Goal: Task Accomplishment & Management: Complete application form

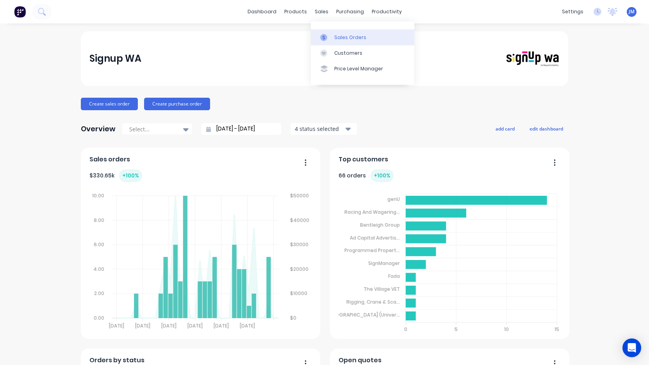
click at [341, 41] on link "Sales Orders" at bounding box center [363, 37] width 104 height 16
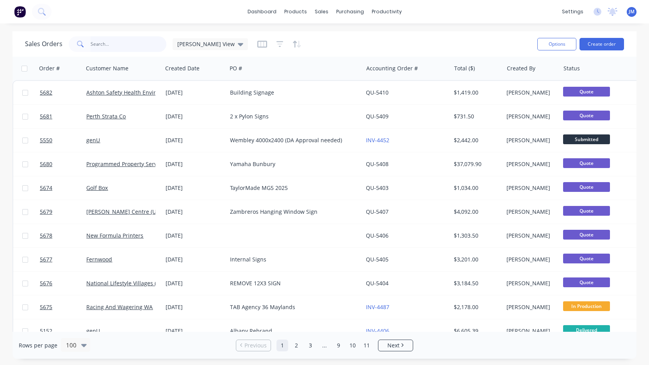
click at [143, 44] on input "text" at bounding box center [129, 44] width 76 height 16
type input "signarama burswood"
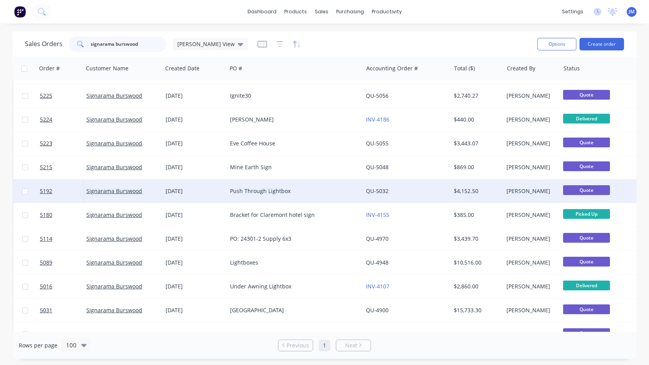
scroll to position [339, 0]
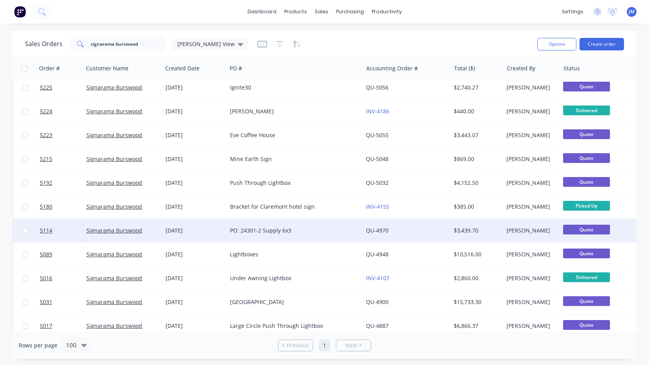
click at [265, 231] on div "PO: 24301-2 Supply 6x3" at bounding box center [291, 231] width 123 height 8
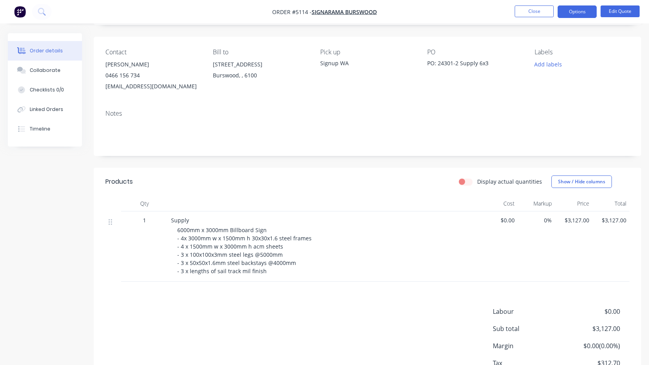
scroll to position [48, 0]
click at [572, 13] on button "Options" at bounding box center [577, 11] width 39 height 13
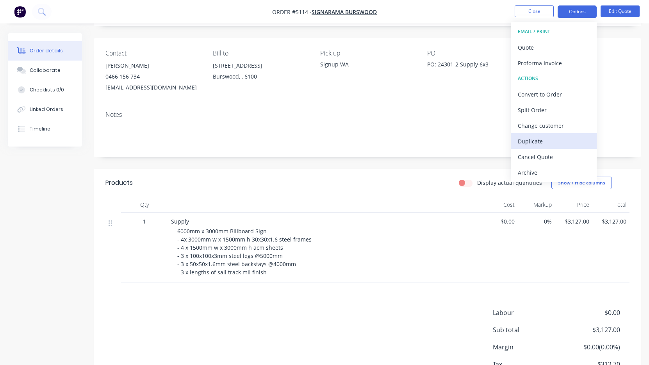
click at [541, 143] on div "Duplicate" at bounding box center [554, 141] width 72 height 11
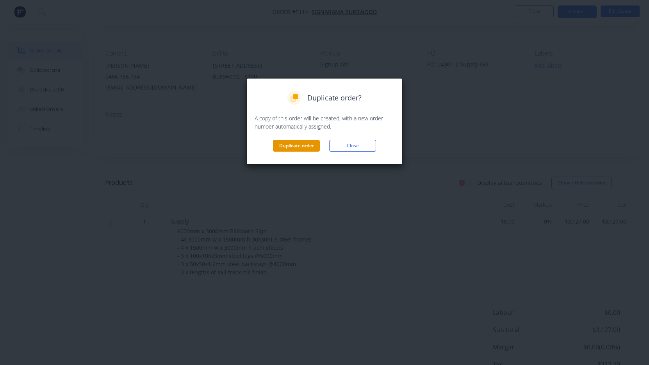
click at [304, 143] on button "Duplicate order" at bounding box center [296, 146] width 47 height 12
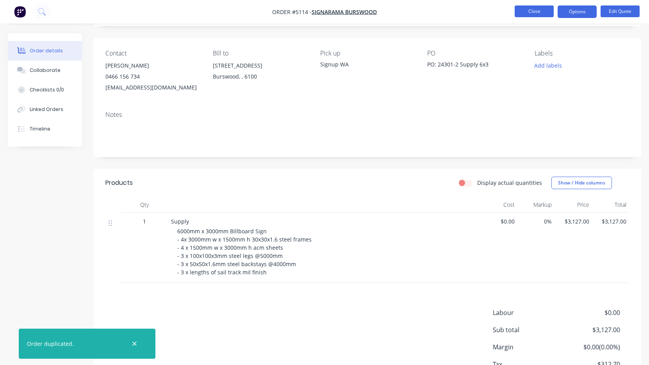
click at [542, 11] on button "Close" at bounding box center [534, 11] width 39 height 12
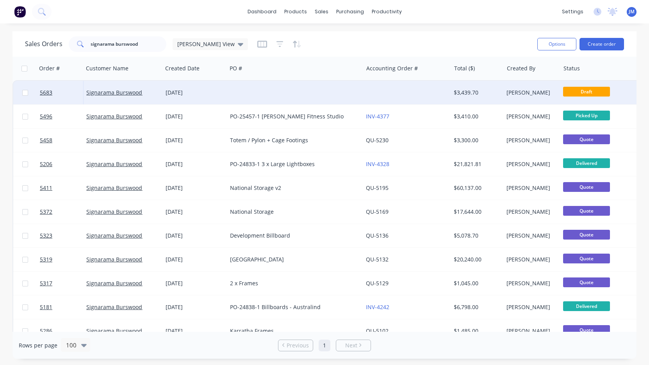
click at [330, 97] on div at bounding box center [295, 92] width 136 height 23
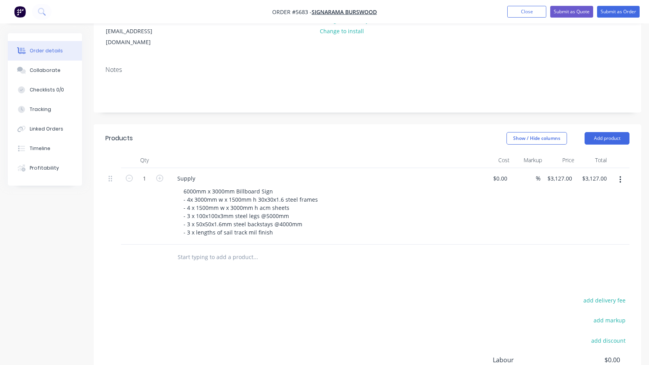
scroll to position [124, 0]
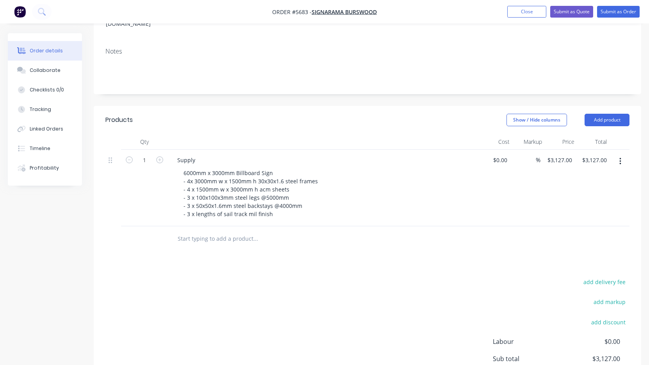
click at [620, 157] on icon "button" at bounding box center [621, 161] width 2 height 9
click at [586, 192] on div "Duplicate" at bounding box center [593, 197] width 60 height 11
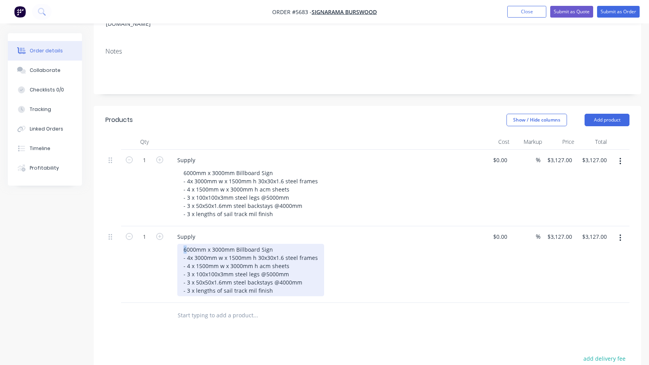
drag, startPoint x: 186, startPoint y: 238, endPoint x: 174, endPoint y: 238, distance: 12.1
click at [175, 238] on div "Supply 6000mm x 3000mm Billboard Sign - 4x 3000mm w x 1500mm h 30x30x1.6 steel …" at bounding box center [324, 264] width 313 height 77
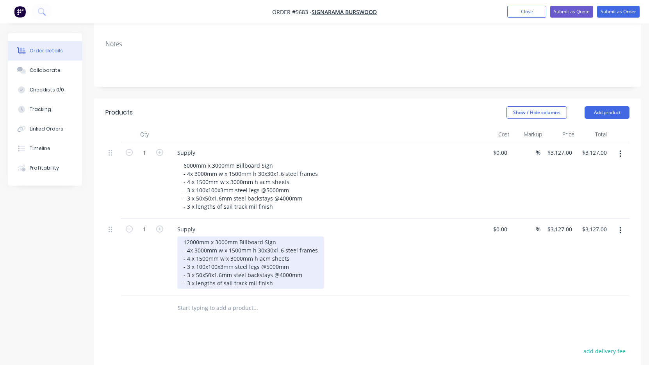
scroll to position [133, 0]
click at [189, 238] on div "12000mm x 3000mm Billboard Sign - 4x 3000mm w x 1500mm h 30x30x1.6 steel frames…" at bounding box center [250, 260] width 147 height 52
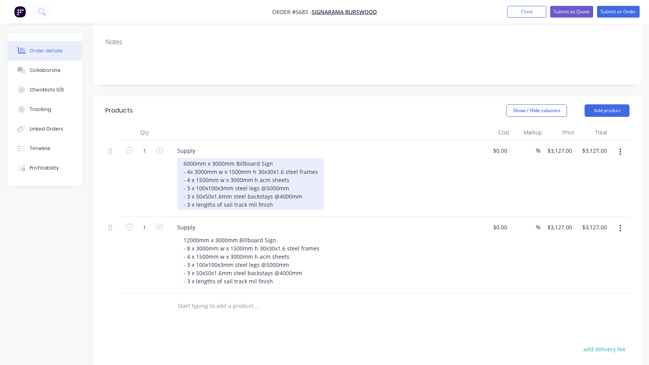
click at [191, 161] on div "6000mm x 3000mm Billboard Sign - 4x 3000mm w x 1500mm h 30x30x1.6 steel frames …" at bounding box center [250, 184] width 147 height 52
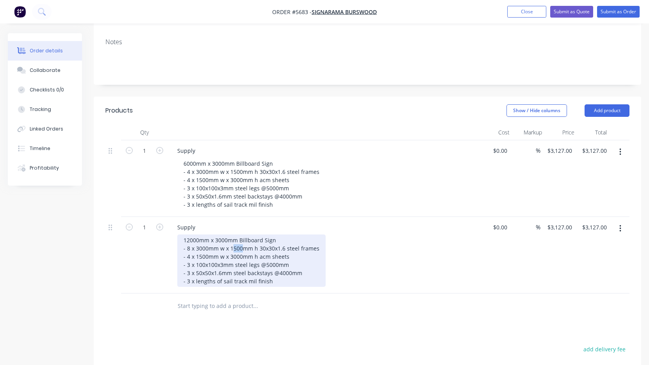
drag, startPoint x: 241, startPoint y: 237, endPoint x: 232, endPoint y: 237, distance: 9.0
click at [232, 237] on div "12000mm x 3000mm Billboard Sign - 8 x 3000mm w x 1500mm h 30x30x1.6 steel frame…" at bounding box center [251, 260] width 148 height 52
drag, startPoint x: 181, startPoint y: 236, endPoint x: 333, endPoint y: 240, distance: 151.6
click at [333, 240] on div "12000mm x 3000mm Billboard Sign - 8 x 3000mm w x 3000mm h 30x30x1.6 steel frame…" at bounding box center [327, 260] width 300 height 52
copy div "- 8 x 3000mm w x 3000mm h 30x30x1.6 steel frames"
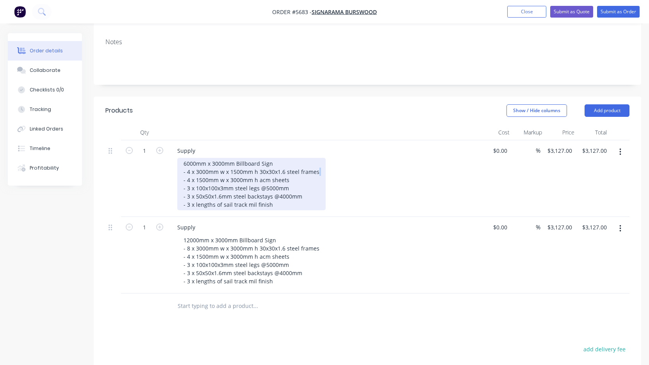
drag, startPoint x: 316, startPoint y: 162, endPoint x: 163, endPoint y: 164, distance: 152.8
click at [163, 164] on div "1 Supply 6000mm x 3000mm Billboard Sign - 4 x 3000mm w x 1500mm h 30x30x1.6 ste…" at bounding box center [367, 178] width 524 height 77
drag, startPoint x: 319, startPoint y: 162, endPoint x: 159, endPoint y: 161, distance: 159.4
click at [159, 161] on div "1 Supply 6000mm x 3000mm Billboard Sign - 4 x 3000mm w x 1500mm h 30x30x1.6 ste…" at bounding box center [367, 178] width 524 height 77
click at [188, 160] on div "6000mm x 3000mm Billboard Sign - 8 x 3000mm w x 3000mm h 30x30x1.6 steel frames…" at bounding box center [251, 184] width 148 height 52
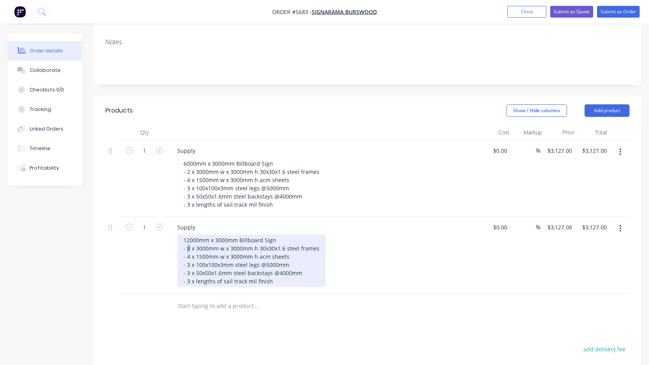
click at [188, 238] on div "12000mm x 3000mm Billboard Sign - 8 x 3000mm w x 3000mm h 30x30x1.6 steel frame…" at bounding box center [251, 260] width 148 height 52
click at [188, 245] on div "12000mm x 3000mm Billboard Sign - 4 x 3000mm w x 3000mm h 30x30x1.6 steel frame…" at bounding box center [251, 260] width 148 height 52
click at [189, 254] on div "12000mm x 3000mm Billboard Sign - 4 x 3000mm w x 3000mm h 30x30x1.6 steel frame…" at bounding box center [251, 260] width 148 height 52
click at [188, 271] on div "12000mm x 3000mm Billboard Sign - 4 x 3000mm w x 3000mm h 30x30x1.6 steel frame…" at bounding box center [251, 260] width 148 height 52
click at [189, 260] on div "12000mm x 3000mm Billboard Sign - 4 x 3000mm w x 3000mm h 30x30x1.6 steel frame…" at bounding box center [251, 260] width 148 height 52
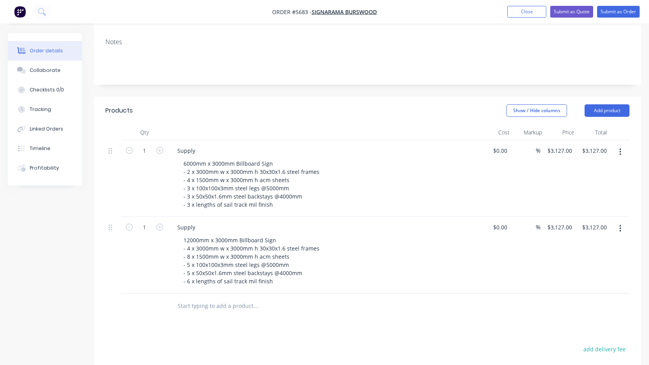
click at [394, 298] on div at bounding box center [288, 306] width 234 height 16
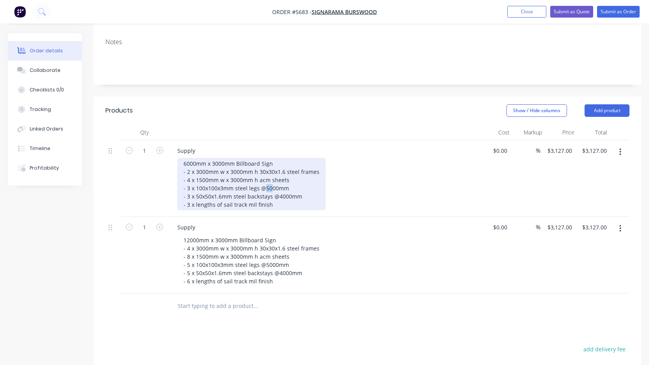
drag, startPoint x: 270, startPoint y: 177, endPoint x: 266, endPoint y: 177, distance: 3.9
click at [266, 177] on div "6000mm x 3000mm Billboard Sign - 2 x 3000mm w x 3000mm h 30x30x1.6 steel frames…" at bounding box center [251, 184] width 148 height 52
drag, startPoint x: 290, startPoint y: 179, endPoint x: 265, endPoint y: 179, distance: 25.4
click at [265, 179] on div "6000mm x 3000mm Billboard Sign - 2 x 3000mm w x 3000mm h 30x30x1.6 steel frames…" at bounding box center [251, 184] width 148 height 52
copy div "6500mm"
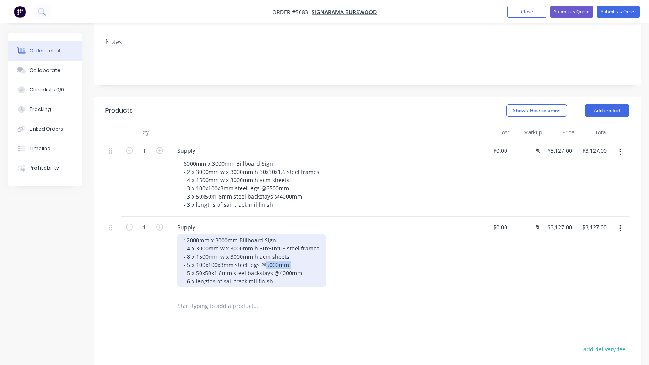
drag, startPoint x: 290, startPoint y: 256, endPoint x: 266, endPoint y: 255, distance: 24.3
click at [266, 255] on div "12000mm x 3000mm Billboard Sign - 4 x 3000mm w x 3000mm h 30x30x1.6 steel frame…" at bounding box center [251, 260] width 148 height 52
click at [279, 263] on div "12000mm x 3000mm Billboard Sign - 4 x 3000mm w x 3000mm h 30x30x1.6 steel frame…" at bounding box center [251, 260] width 148 height 52
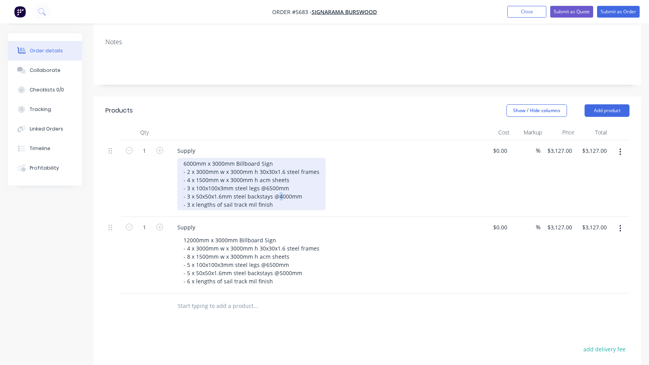
click at [278, 185] on div "6000mm x 3000mm Billboard Sign - 2 x 3000mm w x 3000mm h 30x30x1.6 steel frames…" at bounding box center [251, 184] width 148 height 52
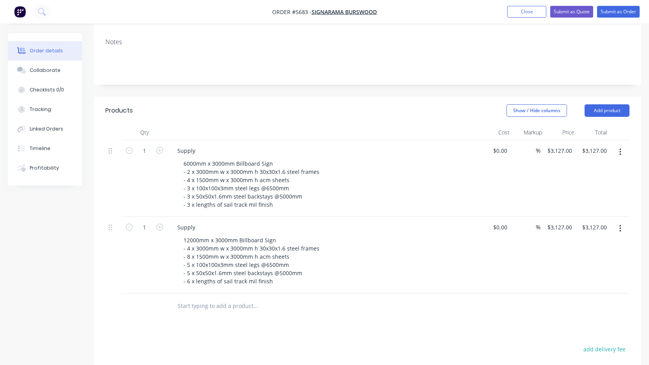
click at [340, 191] on div "6000mm x 3000mm Billboard Sign - 2 x 3000mm w x 3000mm h 30x30x1.6 steel frames…" at bounding box center [327, 184] width 300 height 52
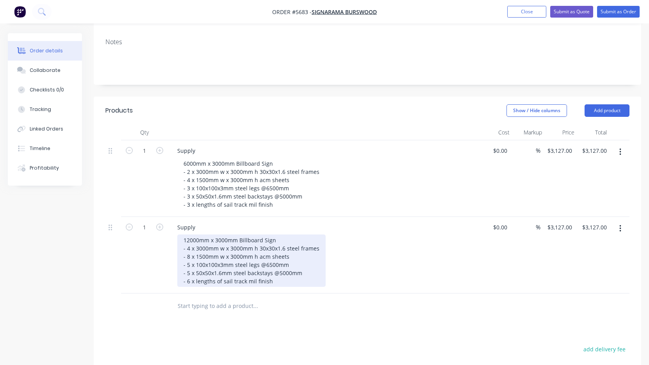
click at [265, 253] on div "12000mm x 3000mm Billboard Sign - 4 x 3000mm w x 3000mm h 30x30x1.6 steel frame…" at bounding box center [251, 260] width 148 height 52
click at [279, 262] on div "12000mm x 3000mm Billboard Sign - 4 x 3000mm w x 3000mm h 30x30x1.6 steel frame…" at bounding box center [251, 260] width 148 height 52
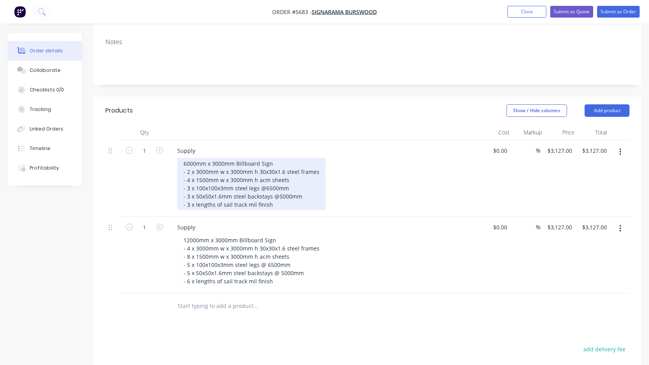
click at [278, 187] on div "6000mm x 3000mm Billboard Sign - 2 x 3000mm w x 3000mm h 30x30x1.6 steel frames…" at bounding box center [251, 184] width 148 height 52
click at [266, 178] on div "6000mm x 3000mm Billboard Sign - 2 x 3000mm w x 3000mm h 30x30x1.6 steel frames…" at bounding box center [251, 184] width 148 height 52
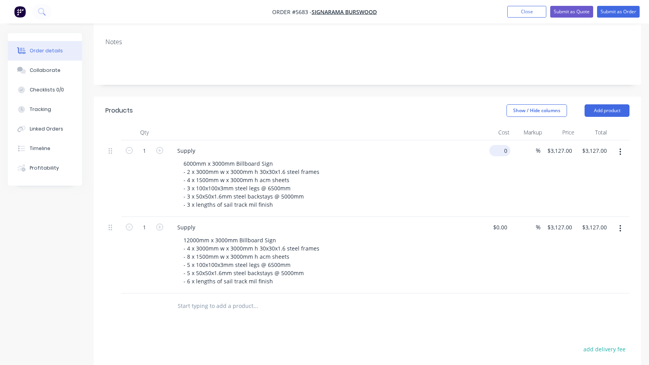
click at [502, 145] on input "0" at bounding box center [502, 150] width 18 height 11
type input "$3,390.00"
click at [458, 182] on div "6000mm x 3000mm Billboard Sign - 2 x 3000mm w x 3000mm h 30x30x1.6 steel frames…" at bounding box center [327, 184] width 300 height 52
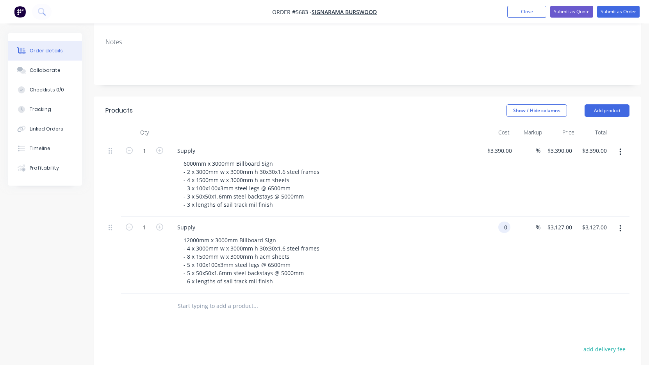
click at [498, 217] on div "0 0" at bounding box center [496, 255] width 30 height 77
type input "$6,390.00"
click at [463, 238] on div "12000mm x 3000mm Billboard Sign - 4 x 3000mm w x 3000mm h 30x30x1.6 steel frame…" at bounding box center [327, 260] width 300 height 52
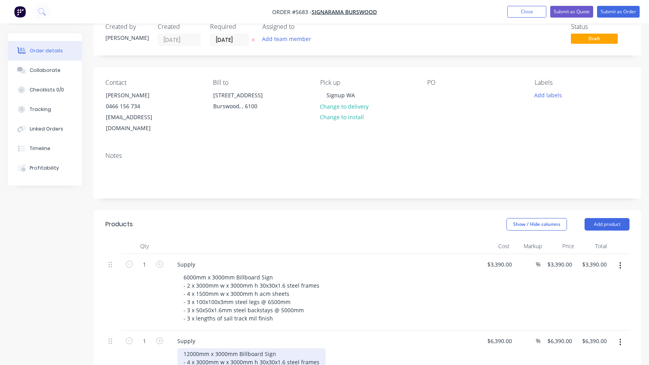
scroll to position [19, 0]
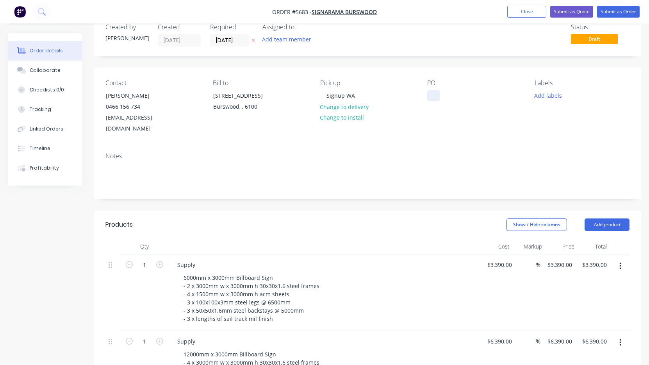
click at [433, 96] on div at bounding box center [433, 95] width 13 height 11
click at [411, 146] on div "Notes" at bounding box center [368, 172] width 548 height 52
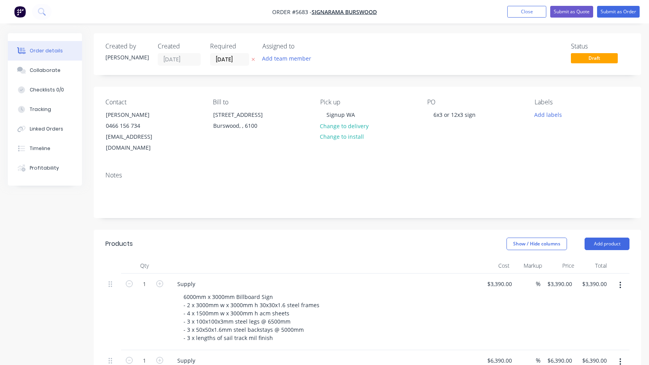
scroll to position [0, 0]
click at [568, 13] on button "Submit as Quote" at bounding box center [572, 12] width 43 height 12
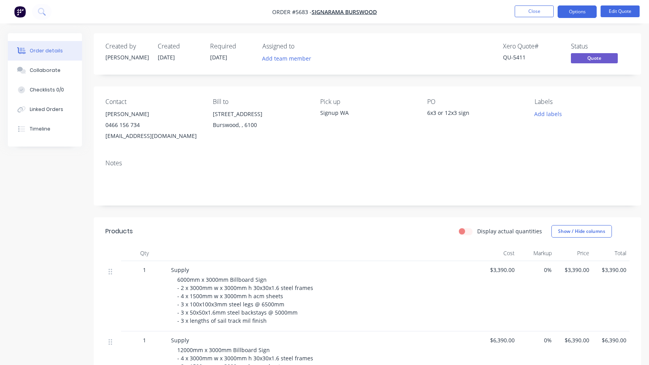
click at [568, 13] on button "Options" at bounding box center [577, 11] width 39 height 13
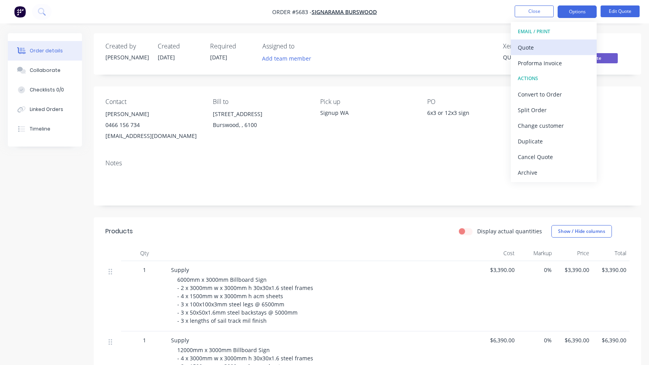
click at [564, 42] on div "Quote" at bounding box center [554, 47] width 72 height 11
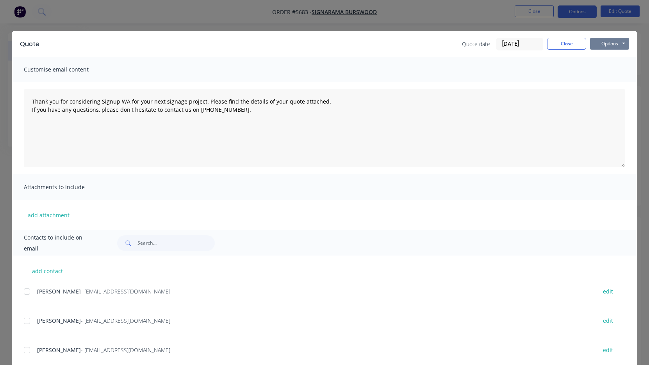
click at [608, 48] on button "Options" at bounding box center [609, 44] width 39 height 12
click at [610, 70] on button "Print" at bounding box center [615, 70] width 50 height 13
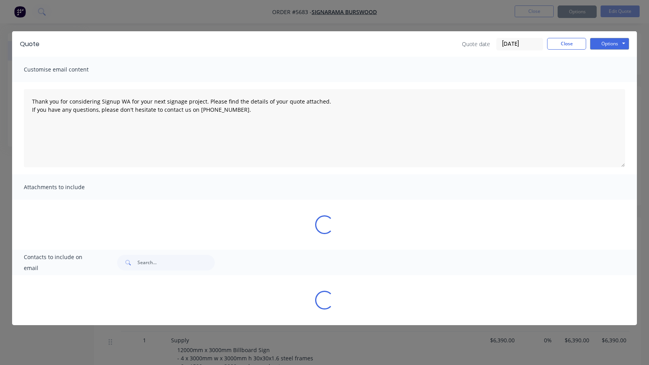
type textarea "Thank you for considering Signup WA for your next signage project. Please find …"
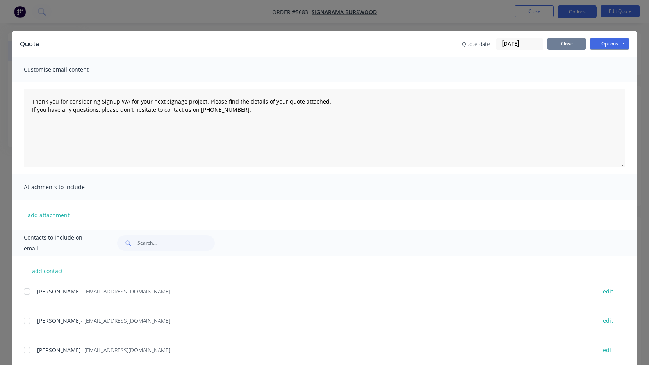
click at [576, 44] on button "Close" at bounding box center [566, 44] width 39 height 12
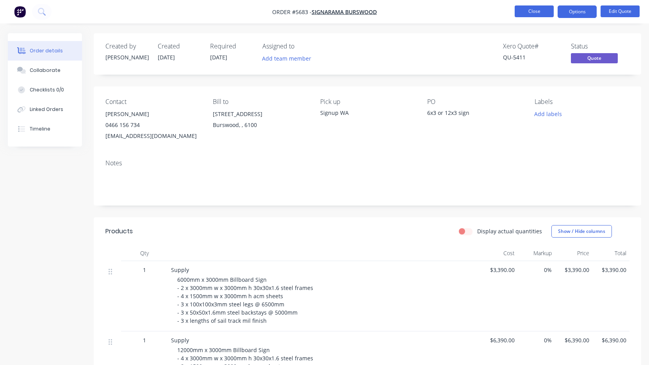
click at [532, 15] on button "Close" at bounding box center [534, 11] width 39 height 12
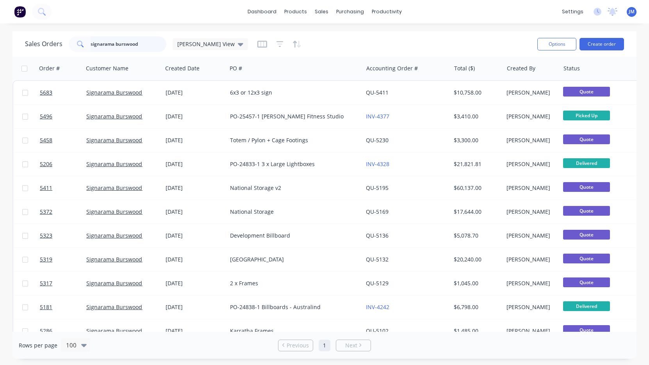
click at [148, 45] on input "signarama burswood" at bounding box center [129, 44] width 76 height 16
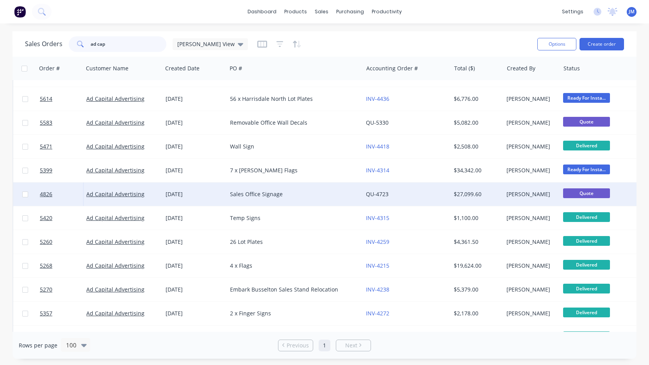
scroll to position [44, 0]
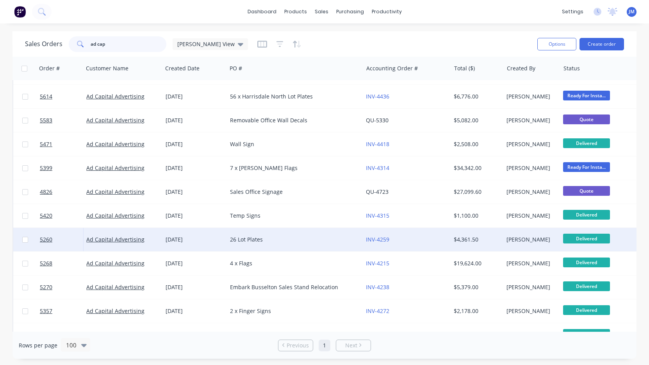
type input "ad cap"
click at [220, 241] on div "[DATE]" at bounding box center [195, 240] width 58 height 8
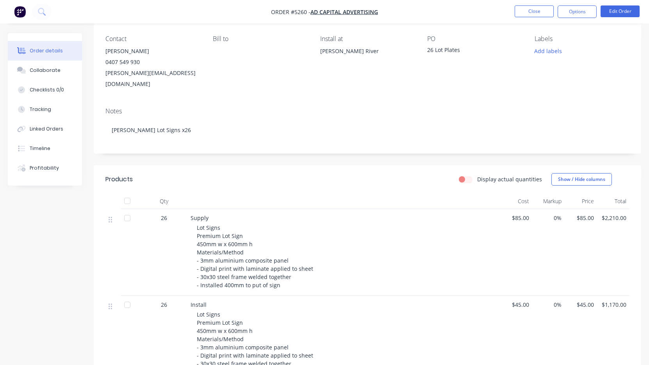
scroll to position [62, 0]
click at [577, 16] on button "Options" at bounding box center [577, 11] width 39 height 13
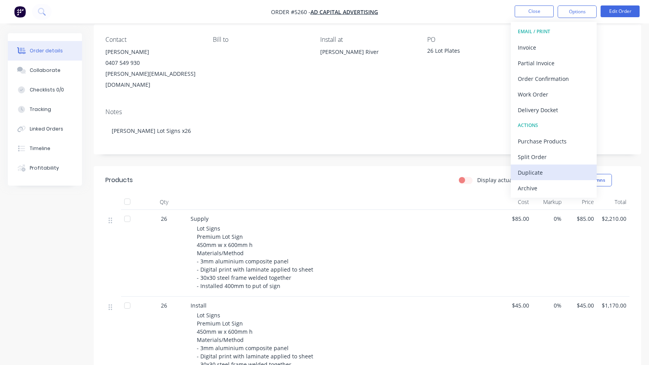
click at [542, 173] on div "Duplicate" at bounding box center [554, 172] width 72 height 11
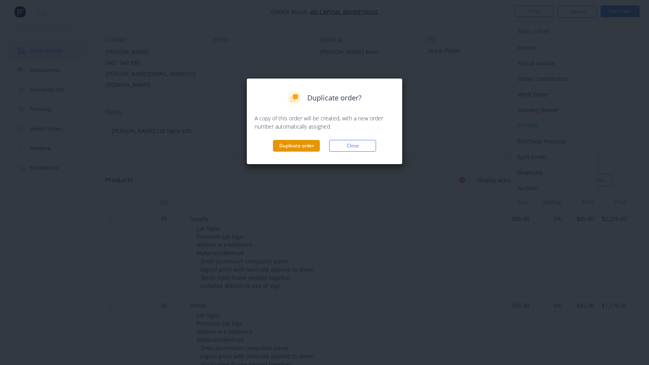
click at [309, 145] on button "Duplicate order" at bounding box center [296, 146] width 47 height 12
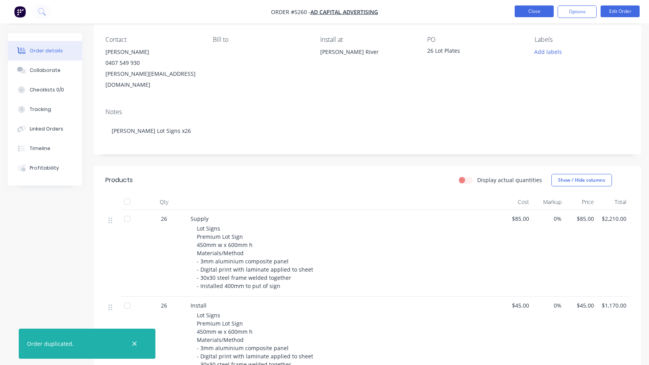
click at [540, 13] on button "Close" at bounding box center [534, 11] width 39 height 12
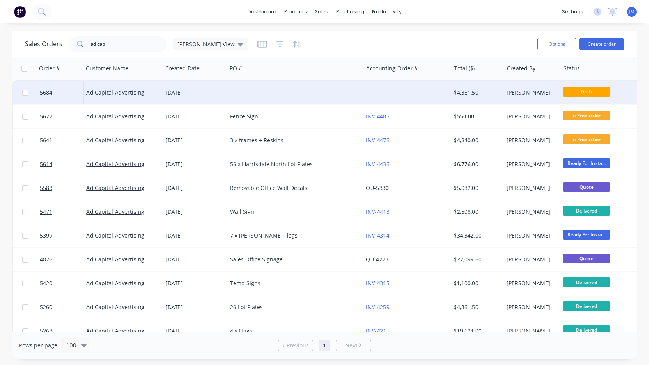
click at [316, 93] on div at bounding box center [295, 92] width 136 height 23
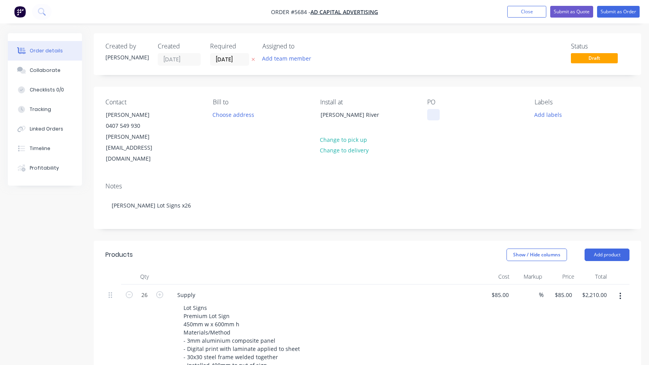
click at [429, 114] on div at bounding box center [433, 114] width 13 height 11
drag, startPoint x: 490, startPoint y: 116, endPoint x: 418, endPoint y: 116, distance: 72.3
click at [418, 116] on div "Contact [PERSON_NAME] [PHONE_NUMBER] [PERSON_NAME][EMAIL_ADDRESS][DOMAIN_NAME] …" at bounding box center [368, 131] width 548 height 89
copy div "30 x [PERSON_NAME] Lot Plates"
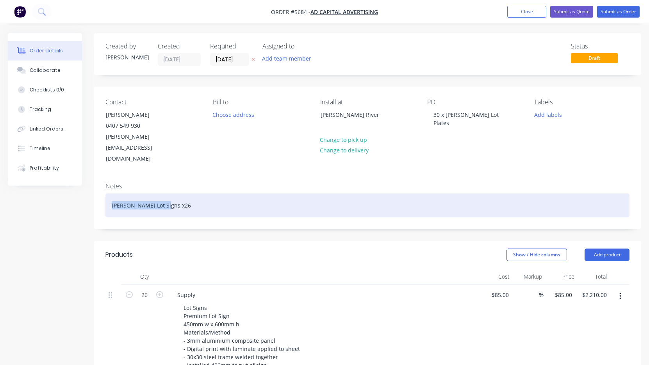
drag, startPoint x: 109, startPoint y: 183, endPoint x: 82, endPoint y: 183, distance: 27.7
paste div
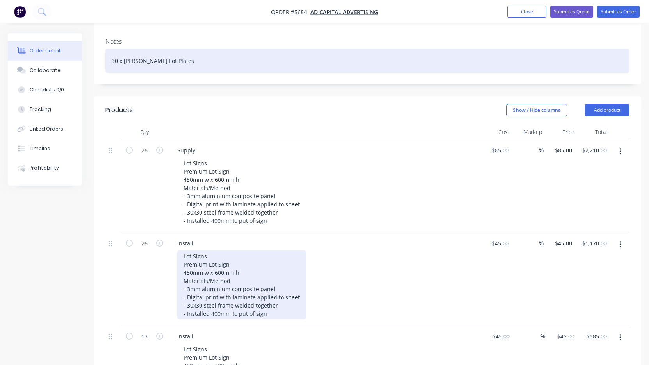
scroll to position [160, 0]
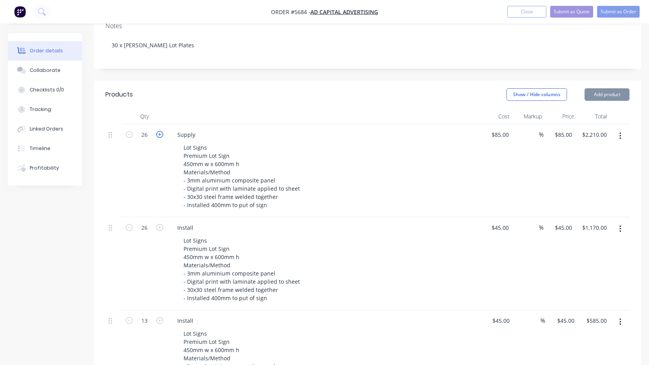
click at [159, 131] on icon "button" at bounding box center [159, 134] width 7 height 7
type input "27"
type input "$2,295.00"
click at [159, 131] on icon "button" at bounding box center [159, 134] width 7 height 7
type input "28"
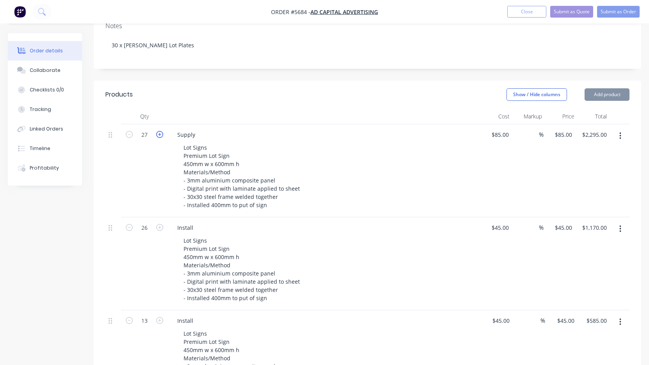
type input "$2,380.00"
click at [159, 131] on icon "button" at bounding box center [159, 134] width 7 height 7
type input "29"
type input "$2,465.00"
click at [159, 131] on icon "button" at bounding box center [159, 134] width 7 height 7
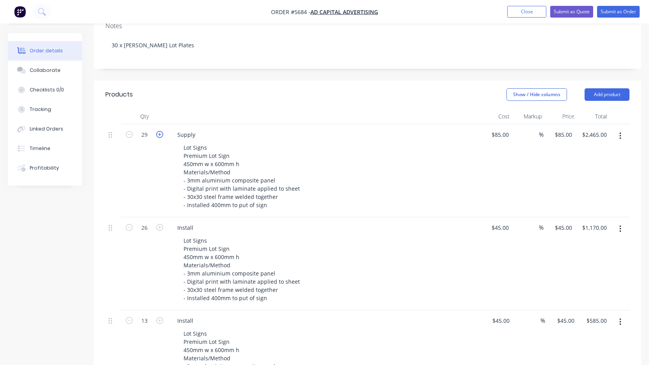
type input "30"
type input "$2,550.00"
click at [161, 224] on icon "button" at bounding box center [159, 227] width 7 height 7
type input "27"
type input "$1,215.00"
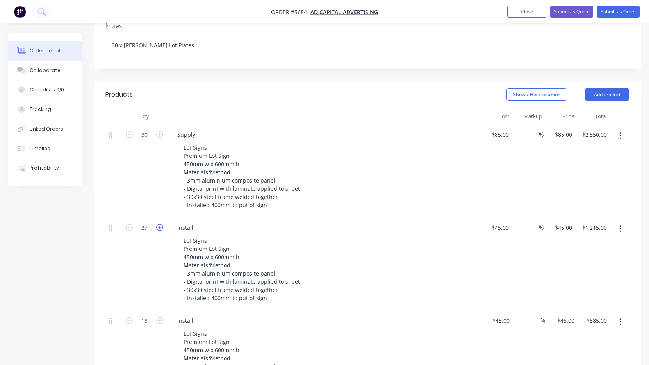
click at [161, 224] on icon "button" at bounding box center [159, 227] width 7 height 7
type input "28"
type input "$1,260.00"
click at [161, 224] on icon "button" at bounding box center [159, 227] width 7 height 7
type input "29"
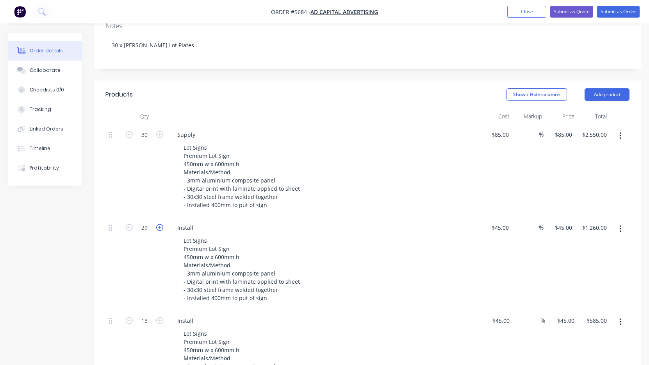
type input "$1,305.00"
click at [161, 224] on icon "button" at bounding box center [159, 227] width 7 height 7
type input "30"
type input "$1,350.00"
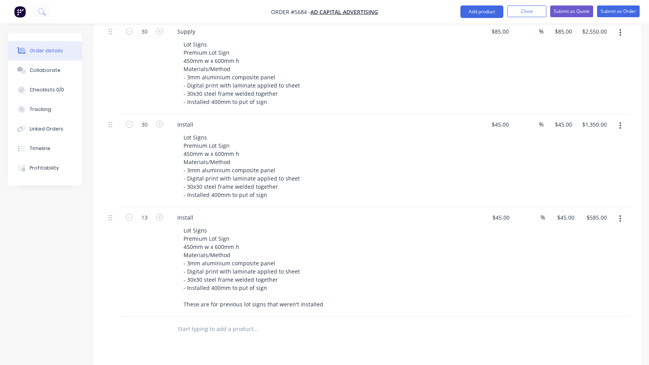
scroll to position [262, 0]
click at [623, 213] on button "button" at bounding box center [620, 220] width 18 height 14
click at [587, 282] on div "Delete" at bounding box center [593, 287] width 60 height 11
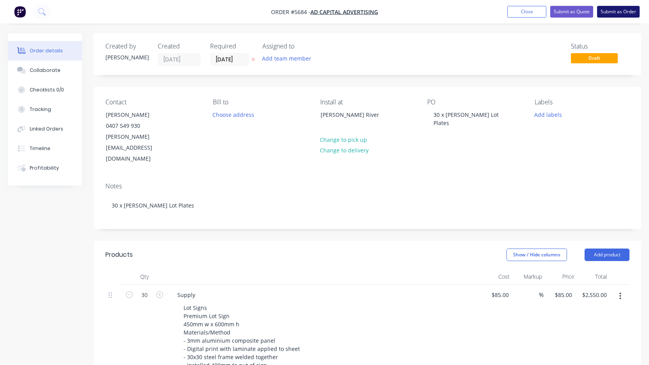
scroll to position [0, 0]
click at [230, 62] on input "[DATE]" at bounding box center [230, 60] width 38 height 12
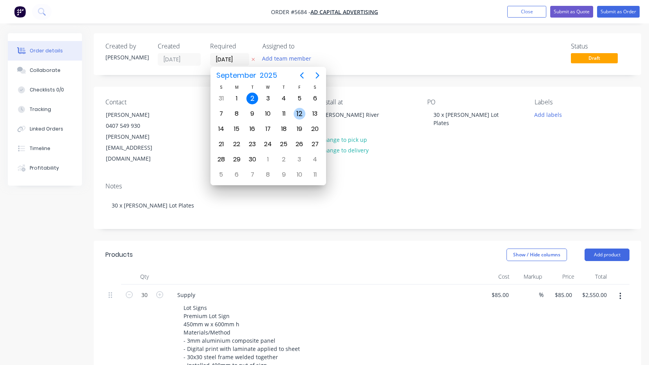
click at [297, 114] on div "12" at bounding box center [300, 114] width 12 height 12
type input "[DATE]"
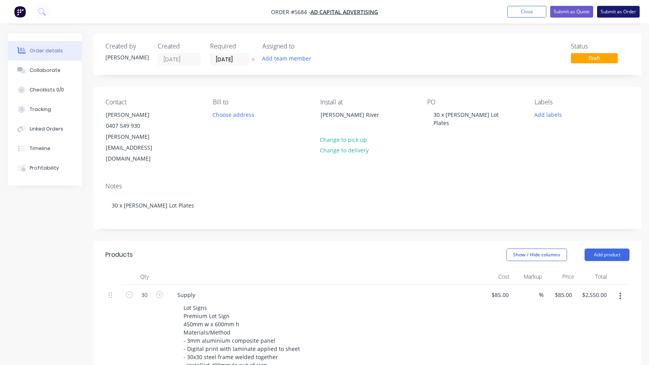
click at [613, 10] on button "Submit as Order" at bounding box center [618, 12] width 43 height 12
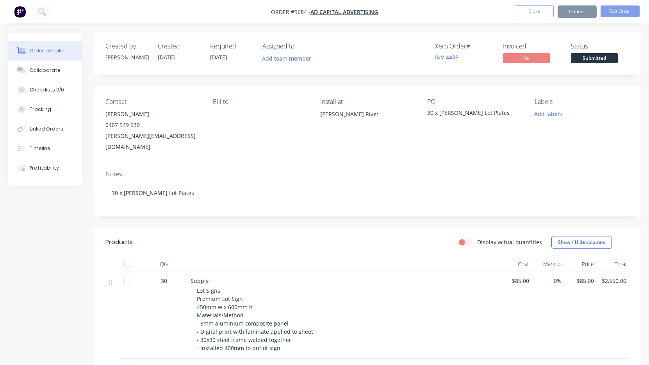
click at [598, 61] on span "Submitted" at bounding box center [594, 58] width 47 height 10
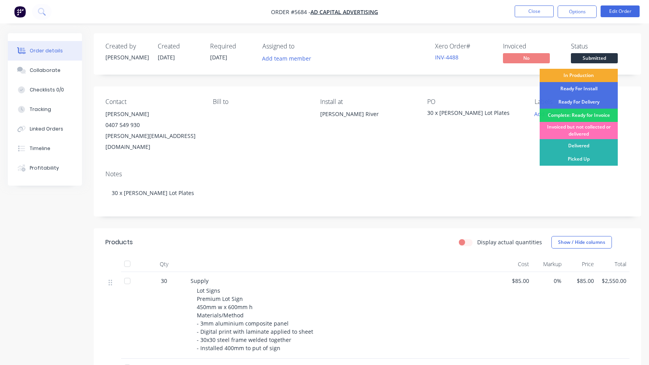
click at [594, 78] on div "In Production" at bounding box center [579, 75] width 78 height 13
